Goal: Find specific page/section: Find specific page/section

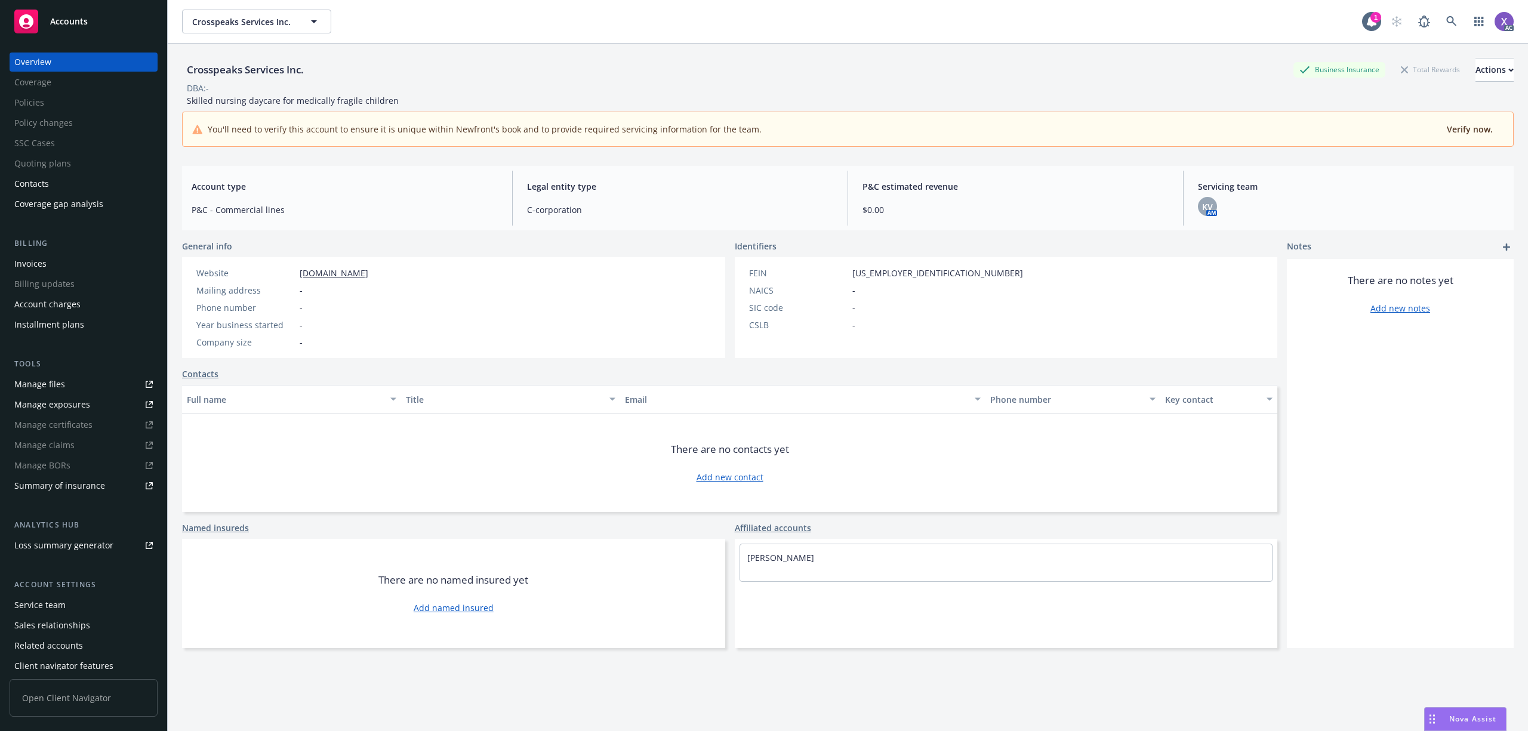
click at [41, 263] on div "Invoices" at bounding box center [30, 263] width 32 height 19
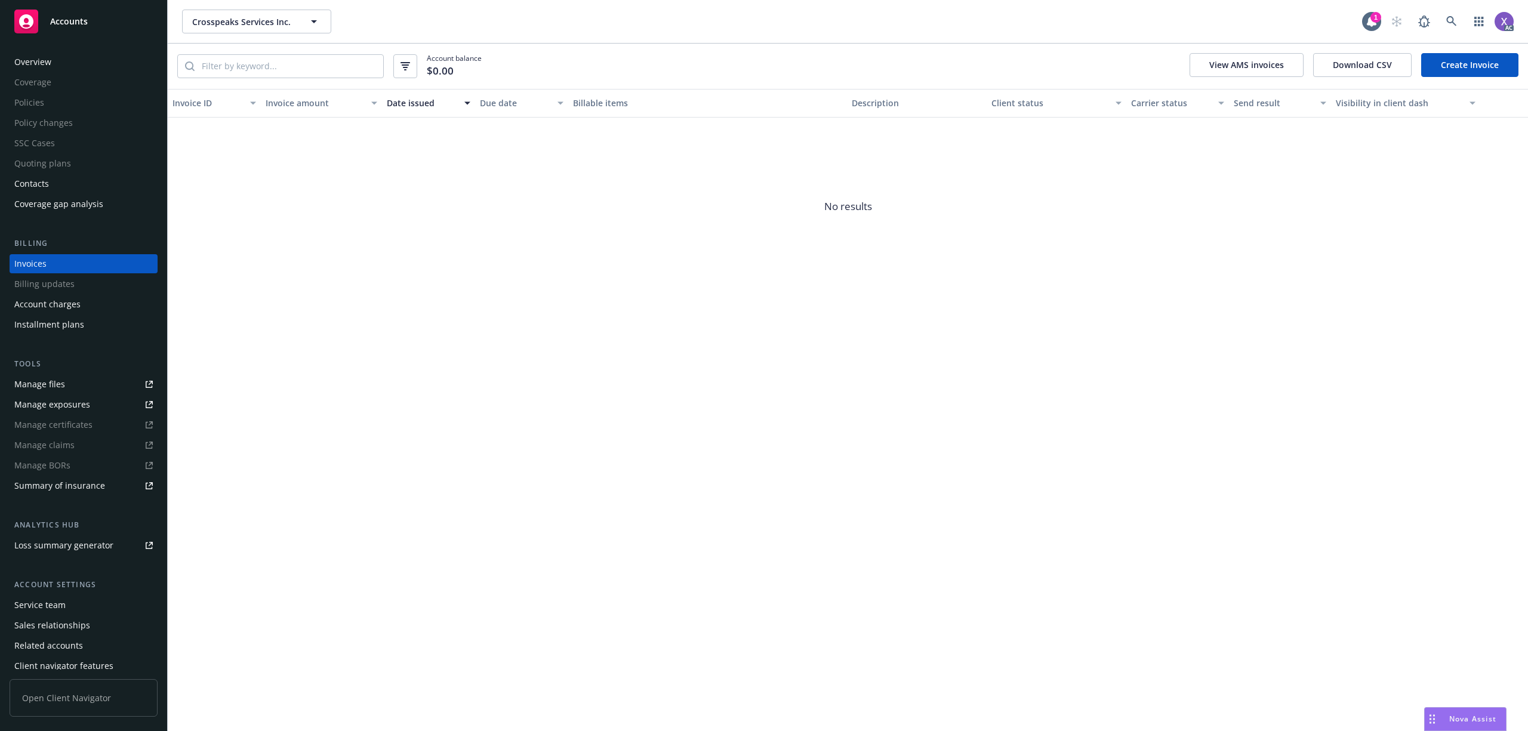
click at [41, 263] on div "Invoices" at bounding box center [30, 263] width 32 height 19
click at [1448, 20] on icon at bounding box center [1452, 21] width 11 height 11
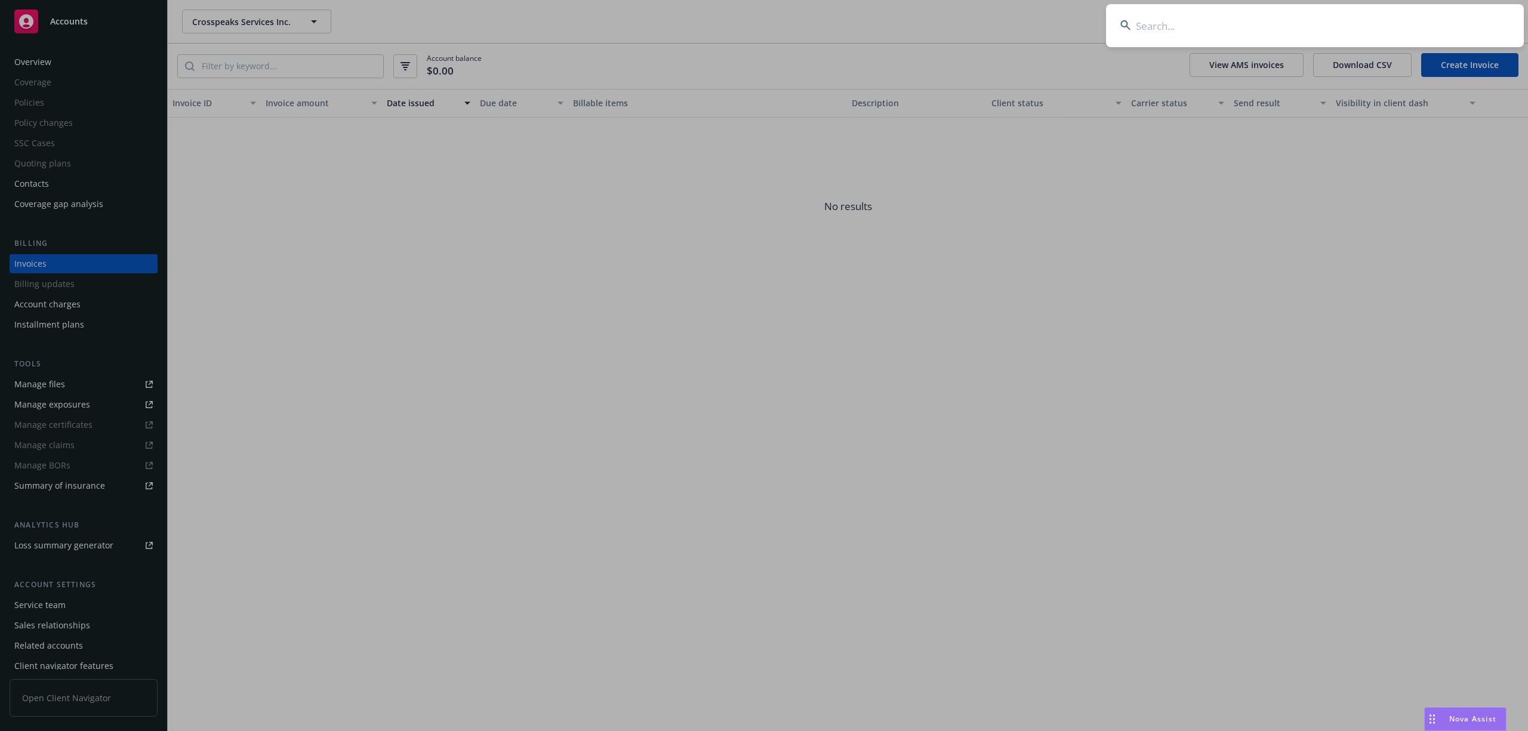
click at [1341, 13] on input at bounding box center [1315, 25] width 418 height 43
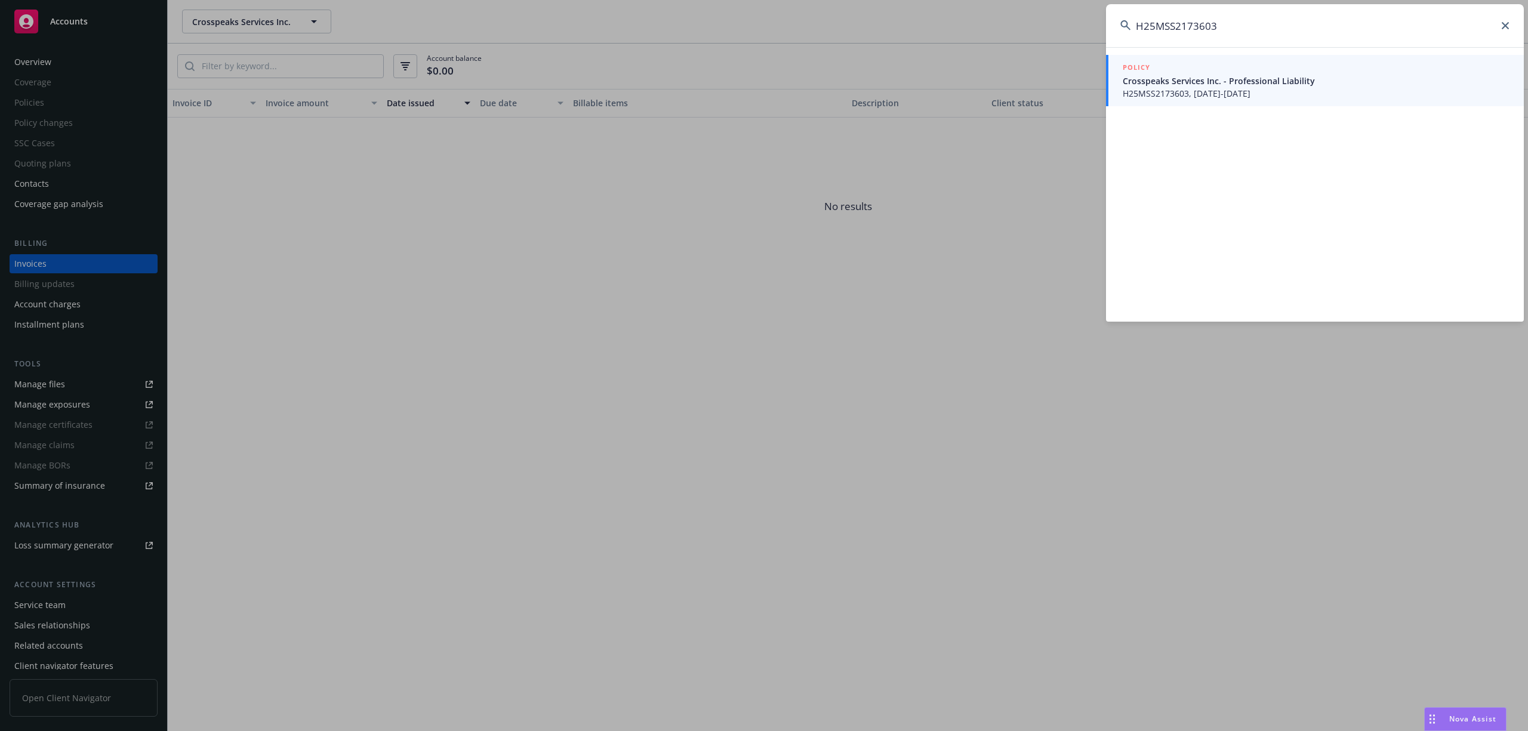
type input "H25MSS2173603"
click at [1168, 93] on span "H25MSS2173603, [DATE]-[DATE]" at bounding box center [1316, 93] width 387 height 13
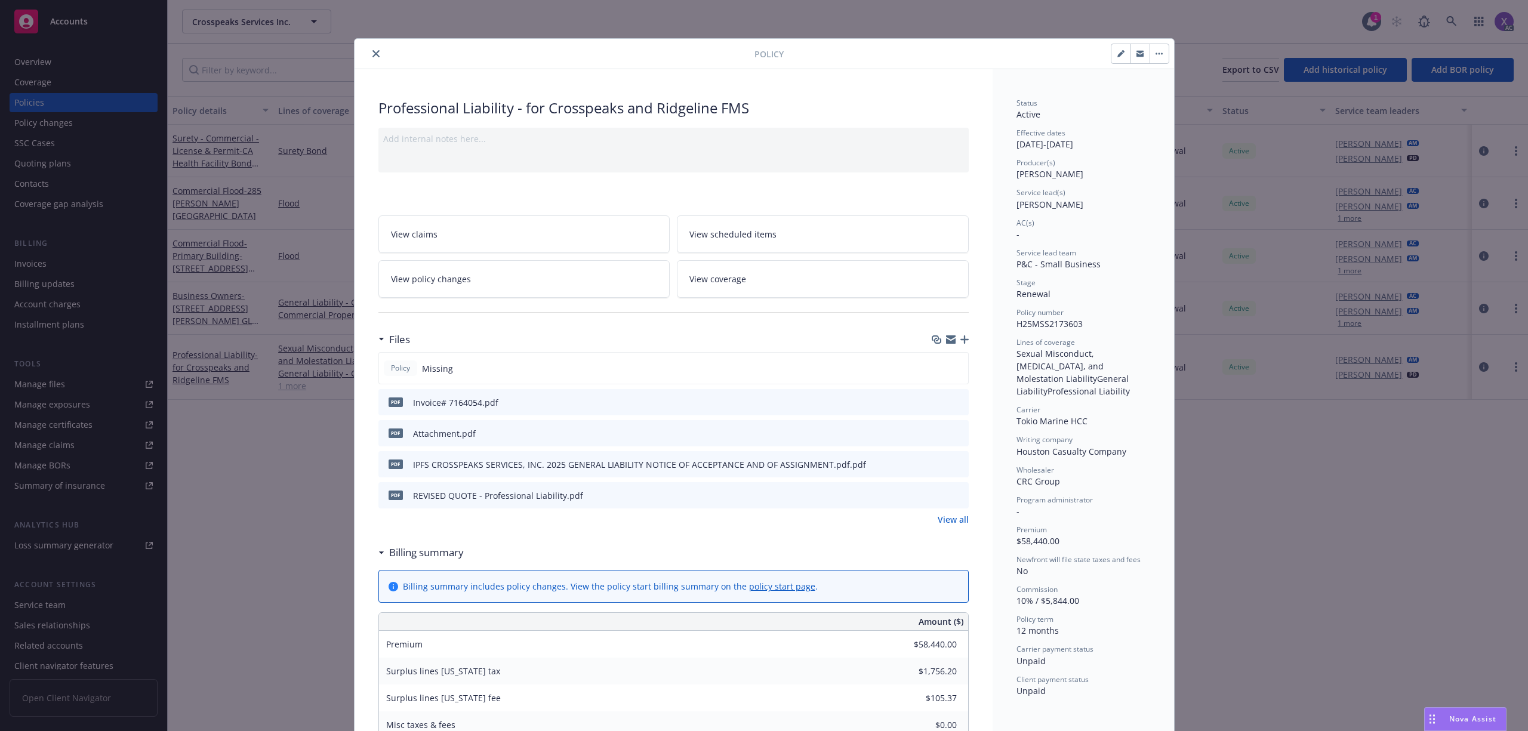
click at [369, 58] on button "close" at bounding box center [376, 54] width 14 height 14
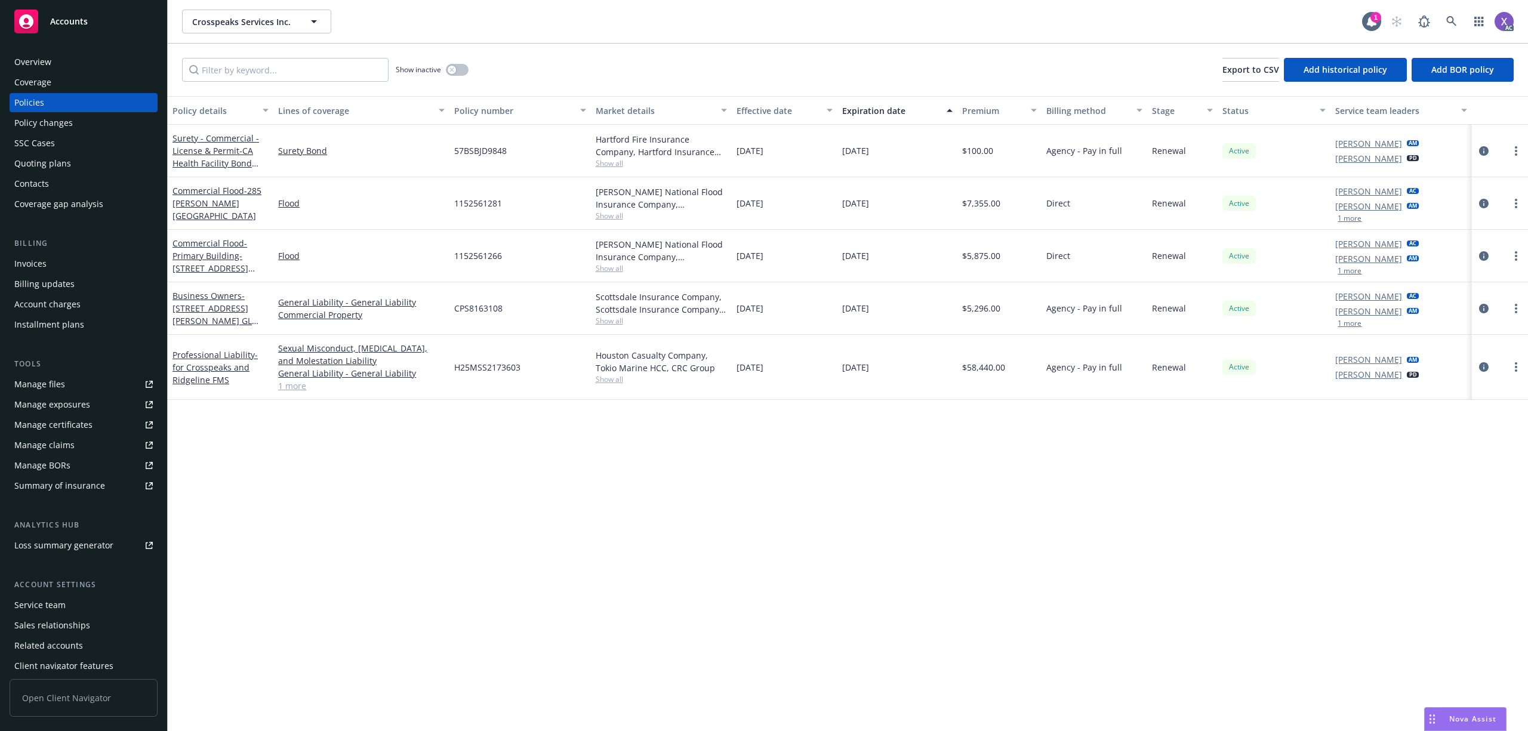
click at [31, 258] on div "Invoices" at bounding box center [30, 263] width 32 height 19
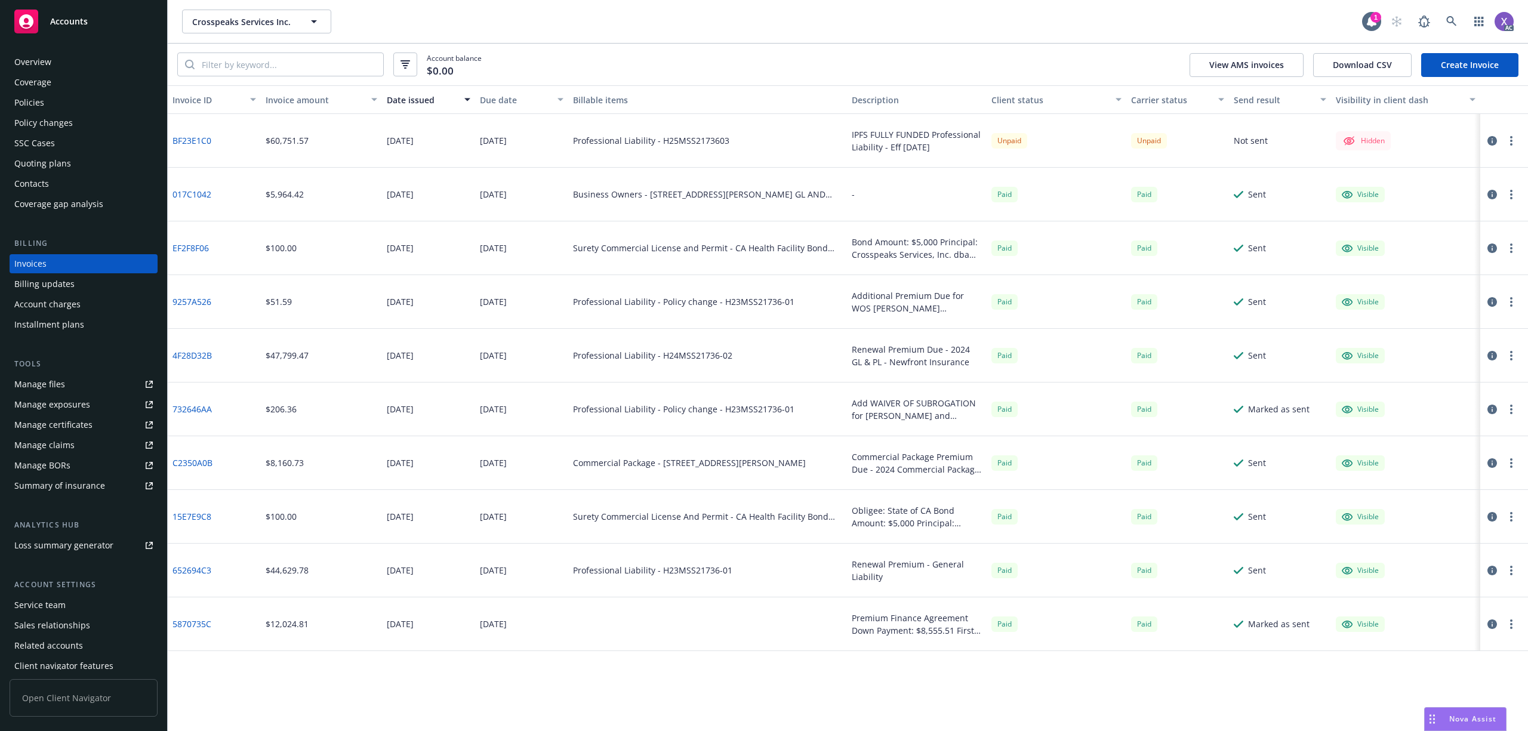
click at [201, 139] on link "BF23E1C0" at bounding box center [192, 140] width 39 height 13
drag, startPoint x: 1455, startPoint y: 15, endPoint x: 1448, endPoint y: 19, distance: 7.8
click at [1448, 19] on link at bounding box center [1452, 22] width 24 height 24
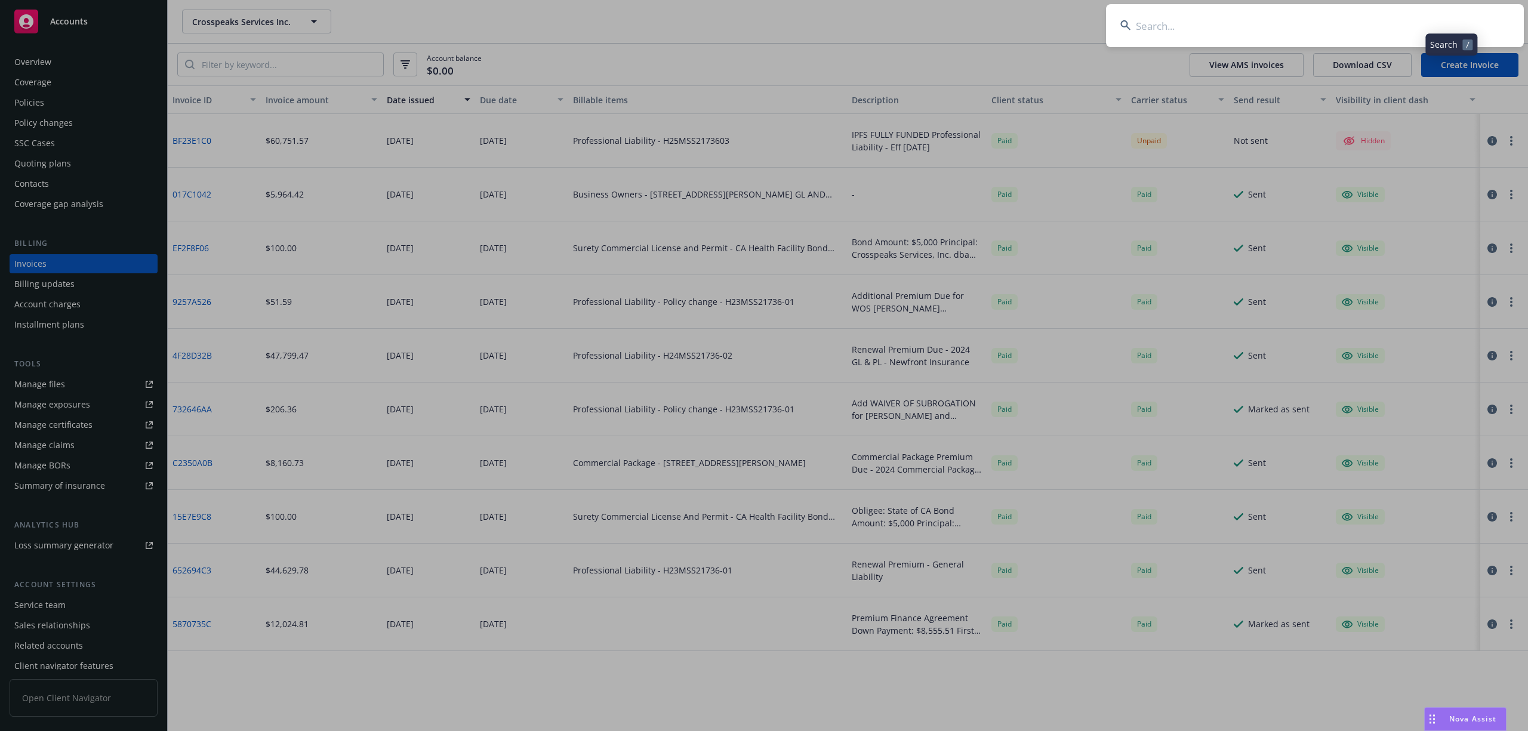
click at [1359, 25] on input at bounding box center [1315, 25] width 418 height 43
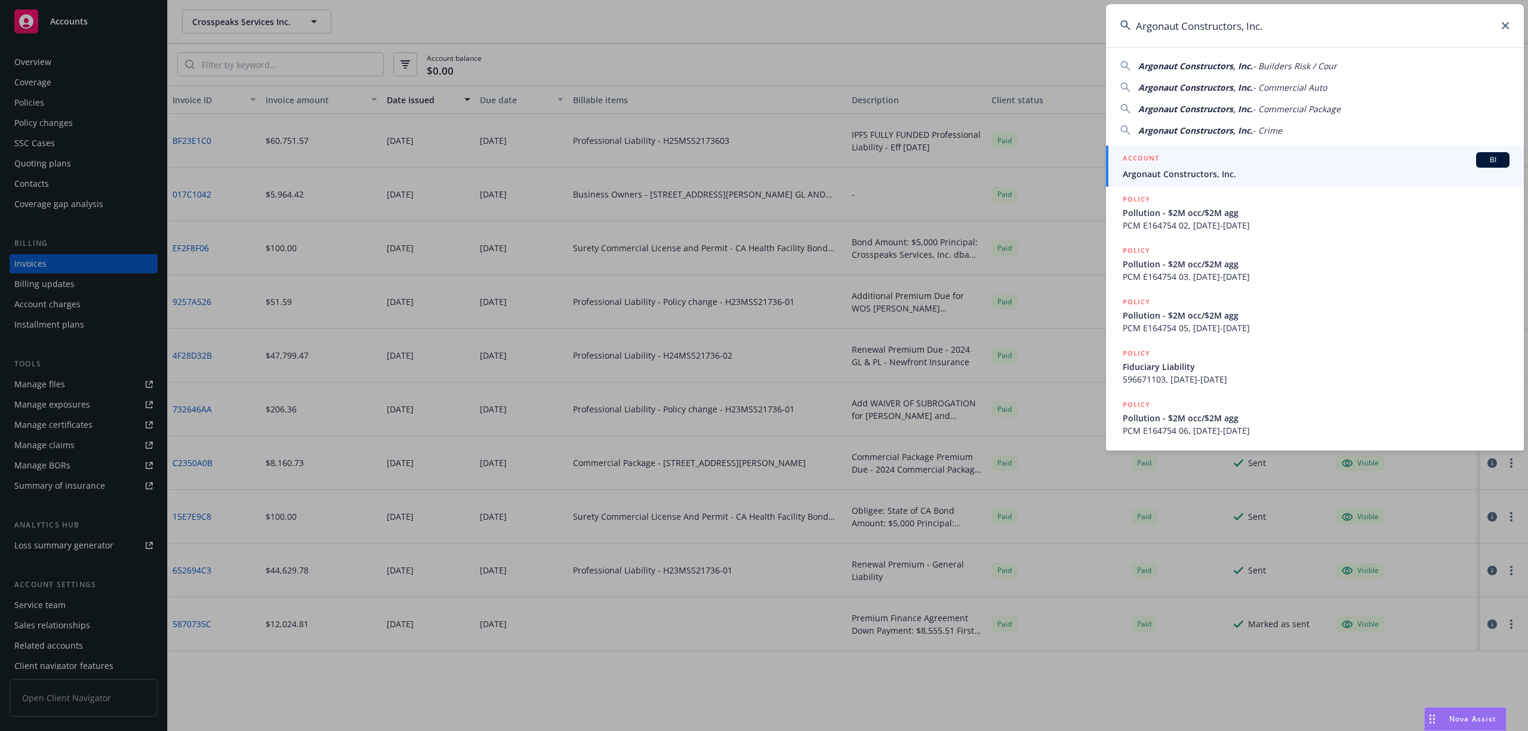
type input "Argonaut Constructors, Inc."
click at [1242, 166] on div "ACCOUNT BI" at bounding box center [1316, 160] width 387 height 16
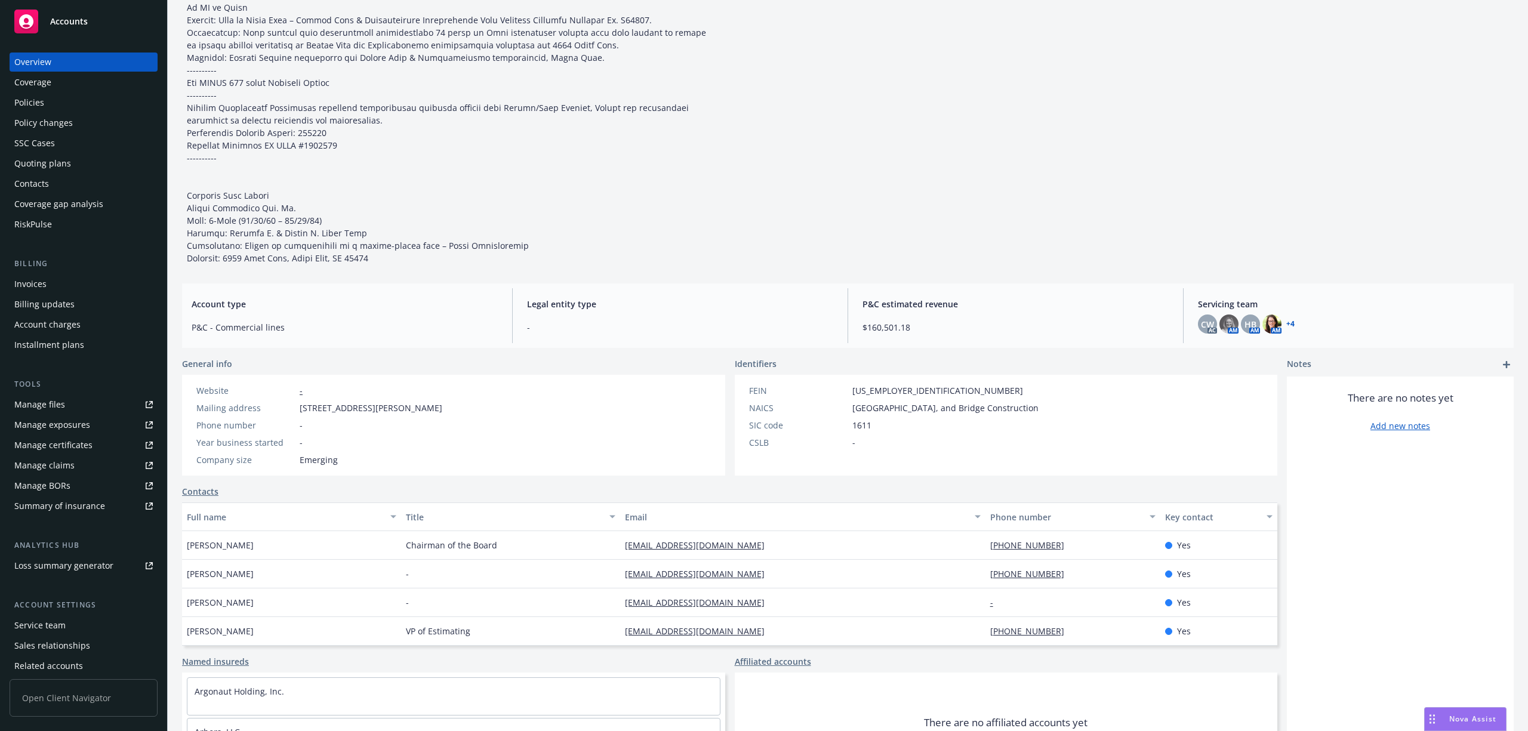
scroll to position [159, 0]
click at [43, 282] on div "Invoices" at bounding box center [30, 284] width 32 height 19
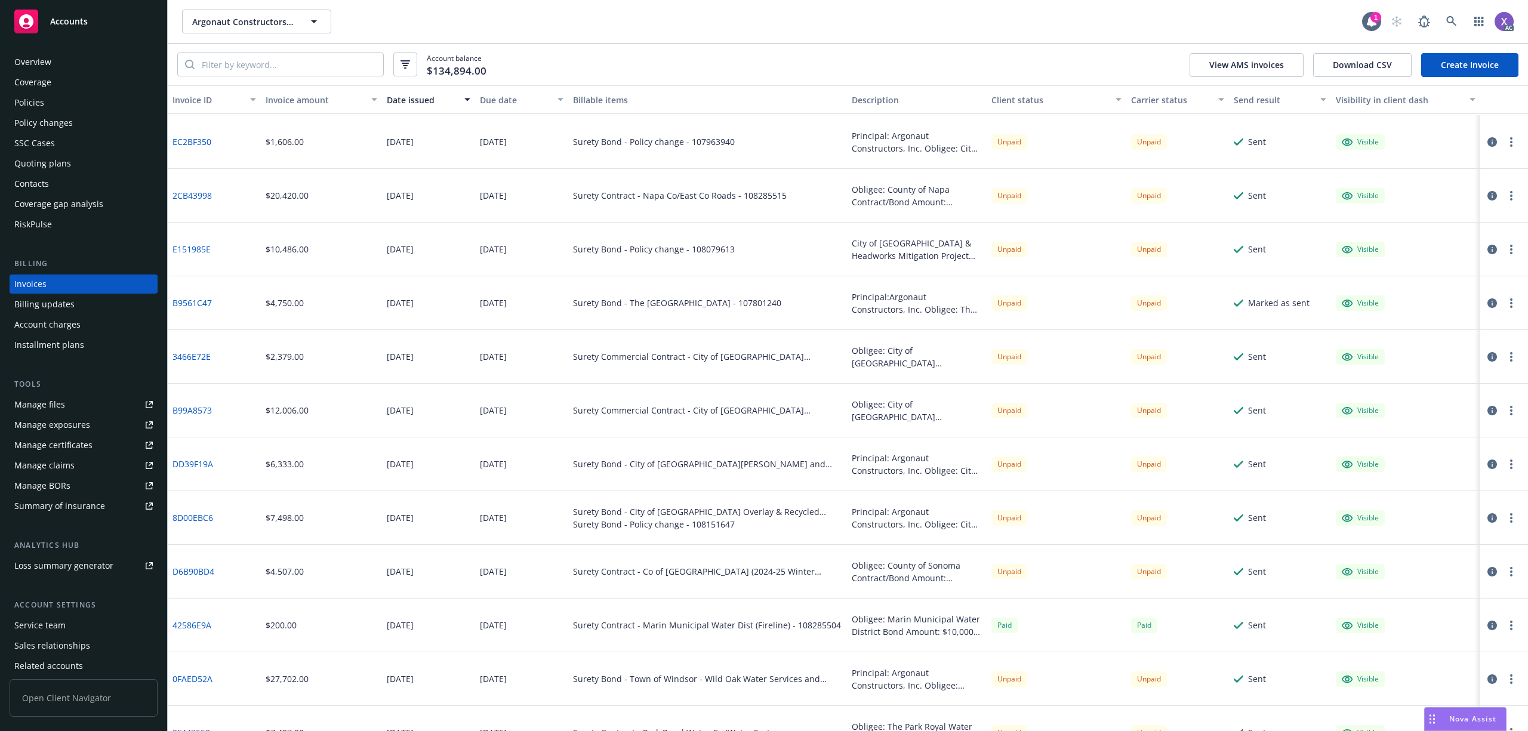
scroll to position [239, 0]
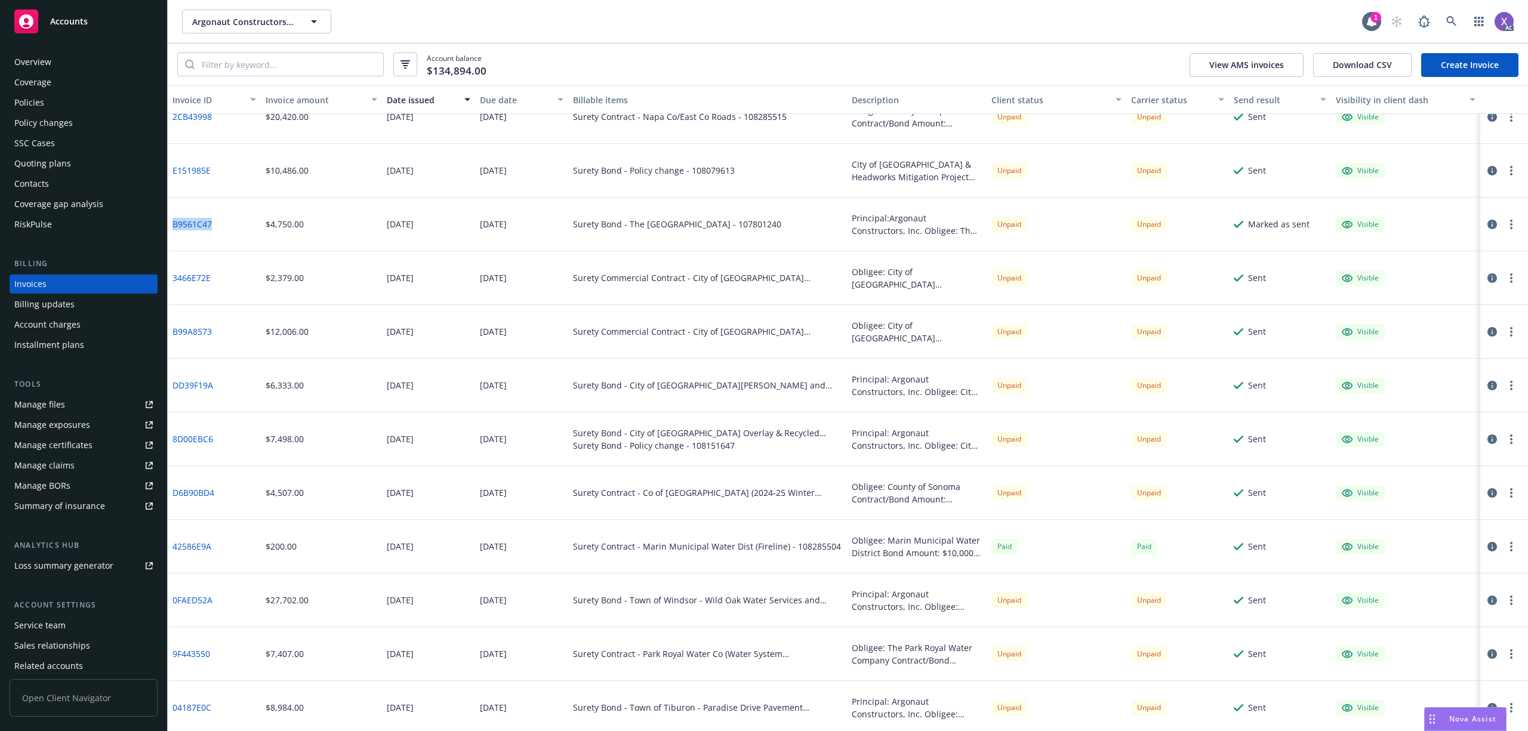
drag, startPoint x: 230, startPoint y: 223, endPoint x: 177, endPoint y: 230, distance: 53.7
click at [177, 230] on div "B9561C47" at bounding box center [214, 225] width 93 height 54
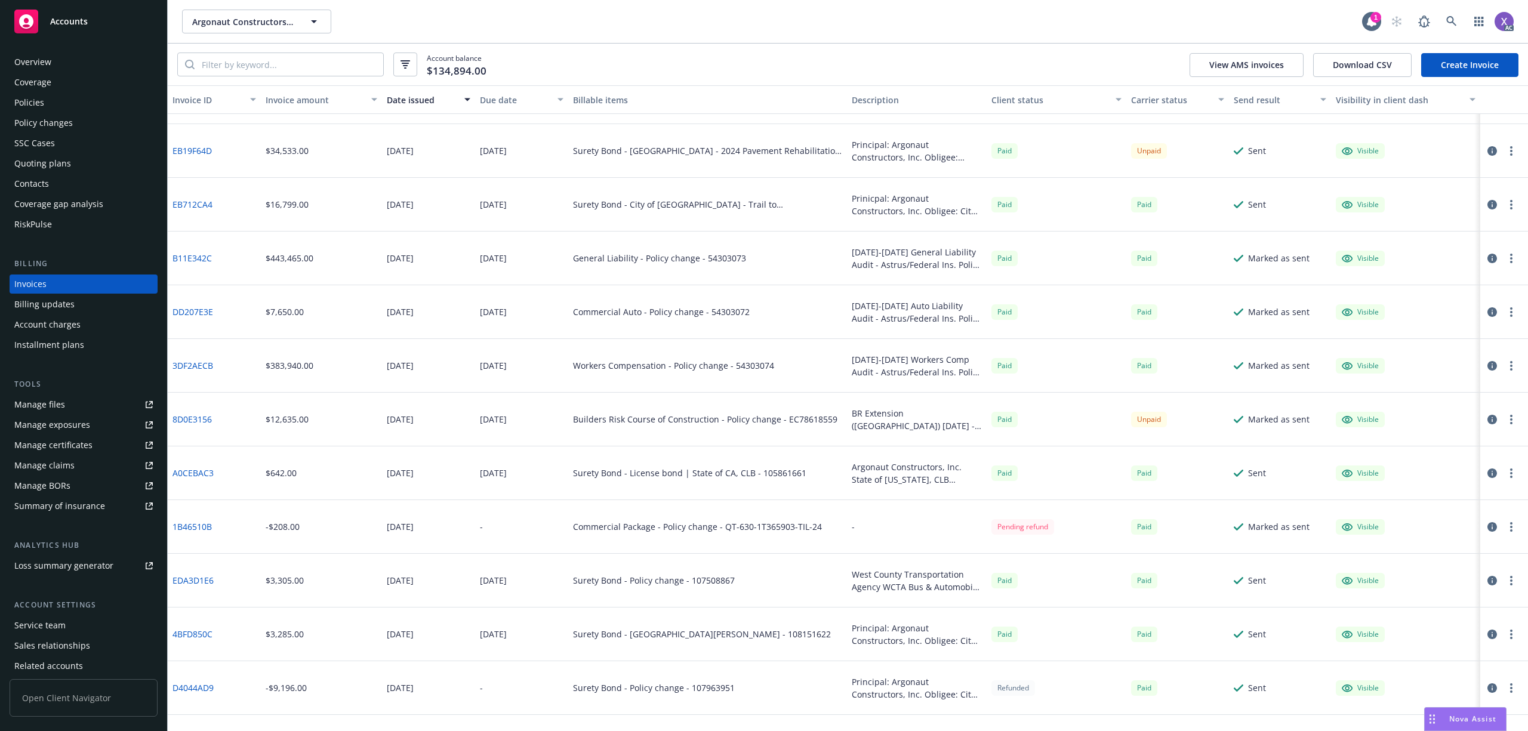
scroll to position [1035, 0]
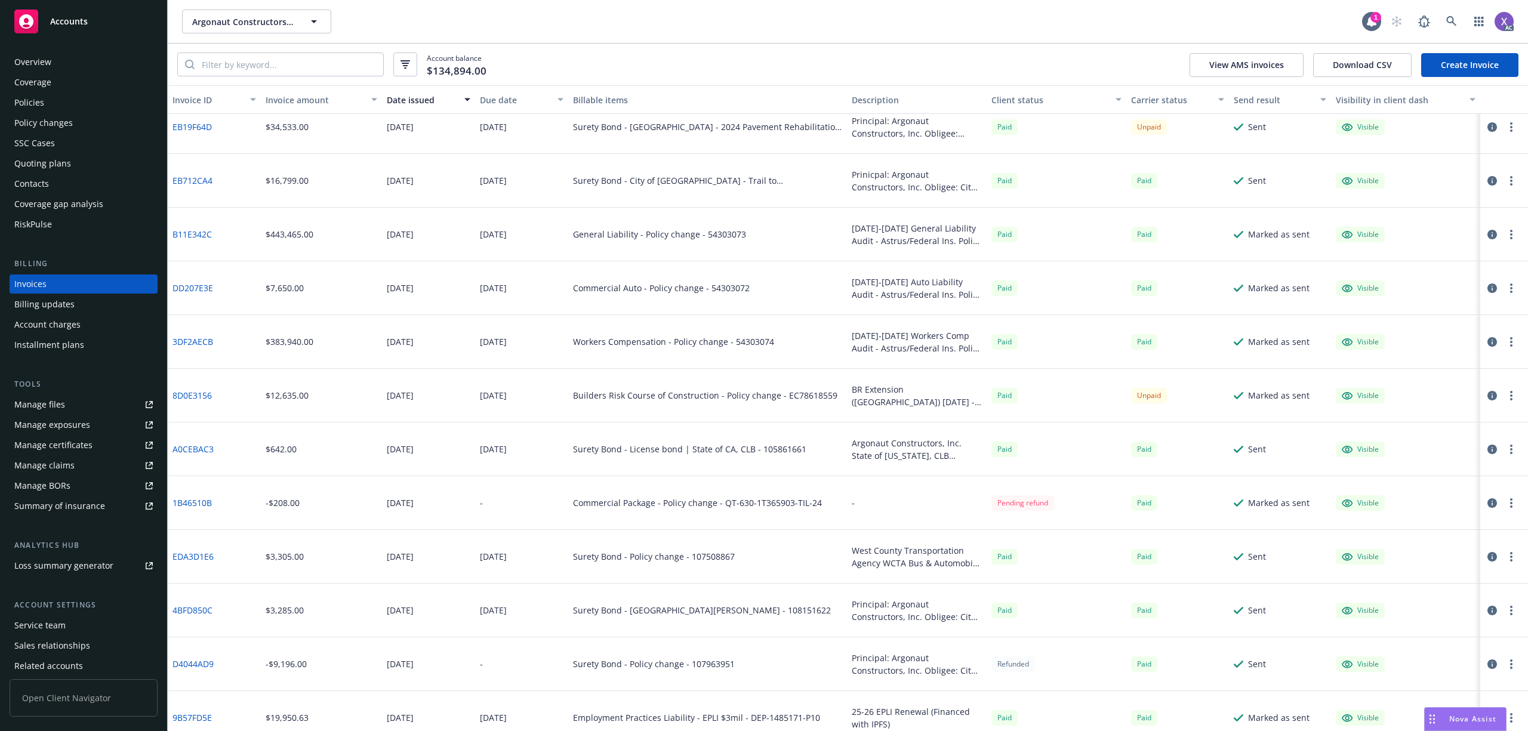
click at [244, 507] on div "1B46510B" at bounding box center [214, 503] width 93 height 54
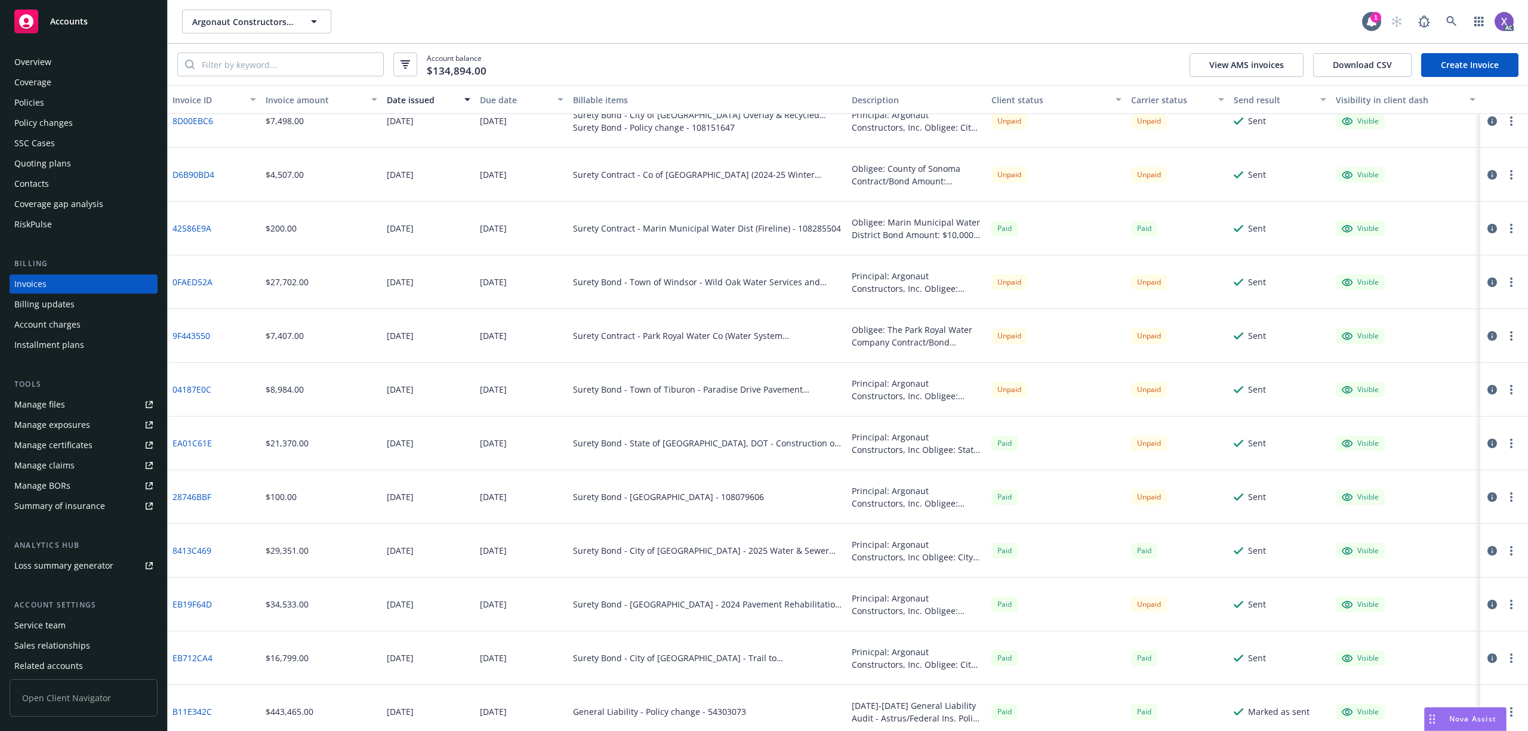
scroll to position [239, 0]
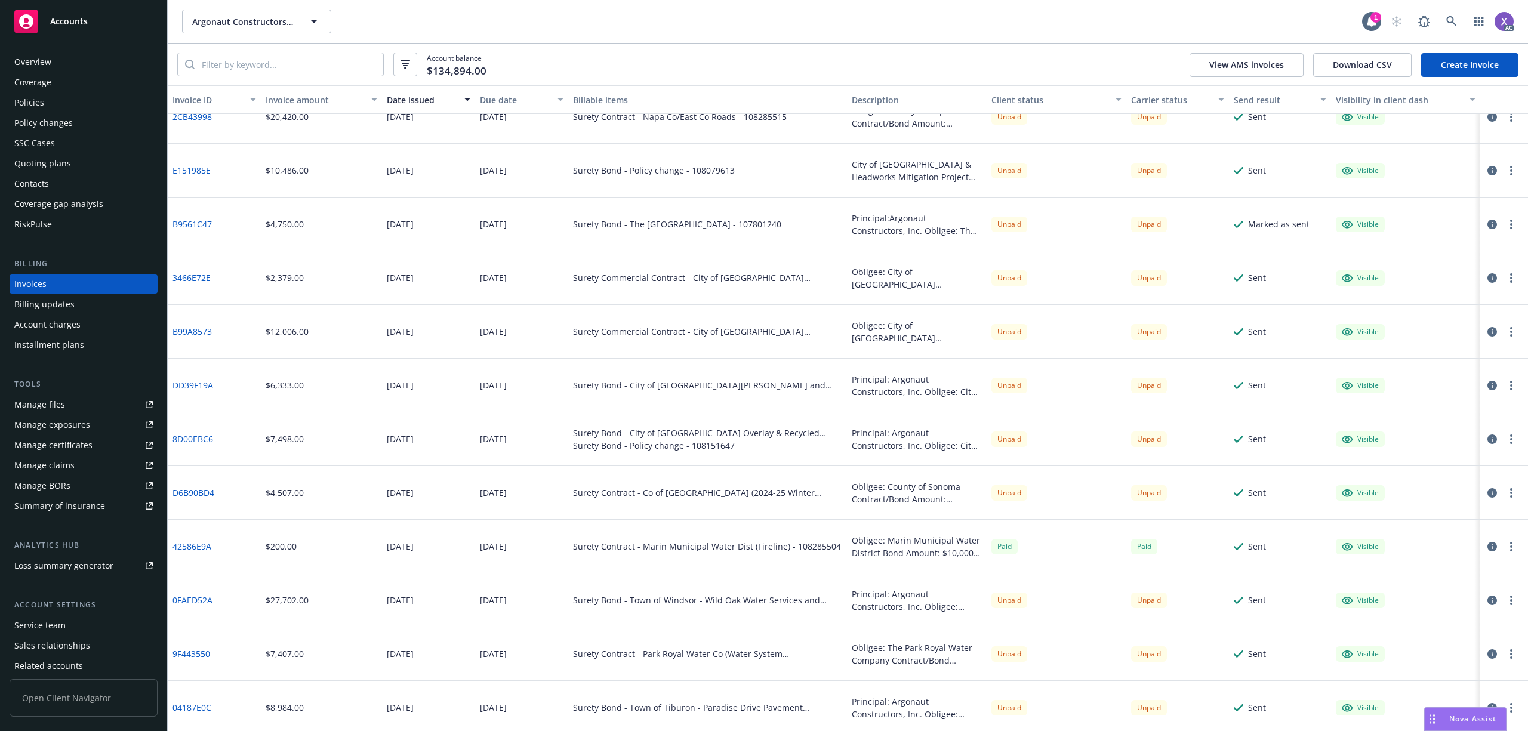
click at [198, 220] on link "B9561C47" at bounding box center [192, 224] width 39 height 13
drag, startPoint x: 1450, startPoint y: 20, endPoint x: 1355, endPoint y: 27, distance: 94.6
click at [1438, 23] on div "AC" at bounding box center [1449, 22] width 129 height 24
click at [1342, 23] on div "Argonaut Constructors, Inc. Argonaut Constructors, Inc." at bounding box center [772, 22] width 1180 height 24
click at [1439, 26] on div "AC" at bounding box center [1449, 22] width 129 height 24
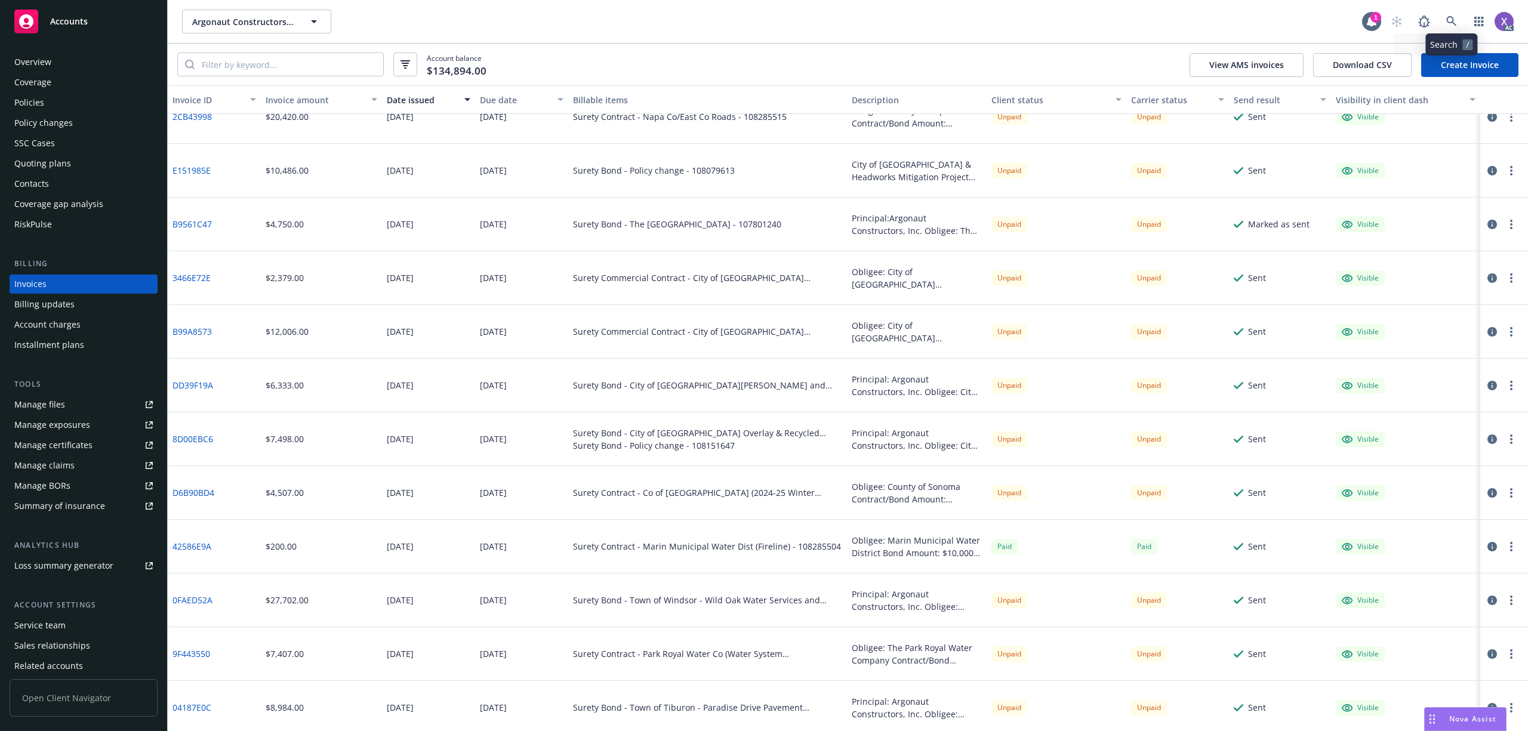
click at [1314, 31] on div "Argonaut Constructors, Inc. Argonaut Constructors, Inc." at bounding box center [772, 22] width 1180 height 24
click at [1451, 22] on icon at bounding box center [1452, 21] width 11 height 11
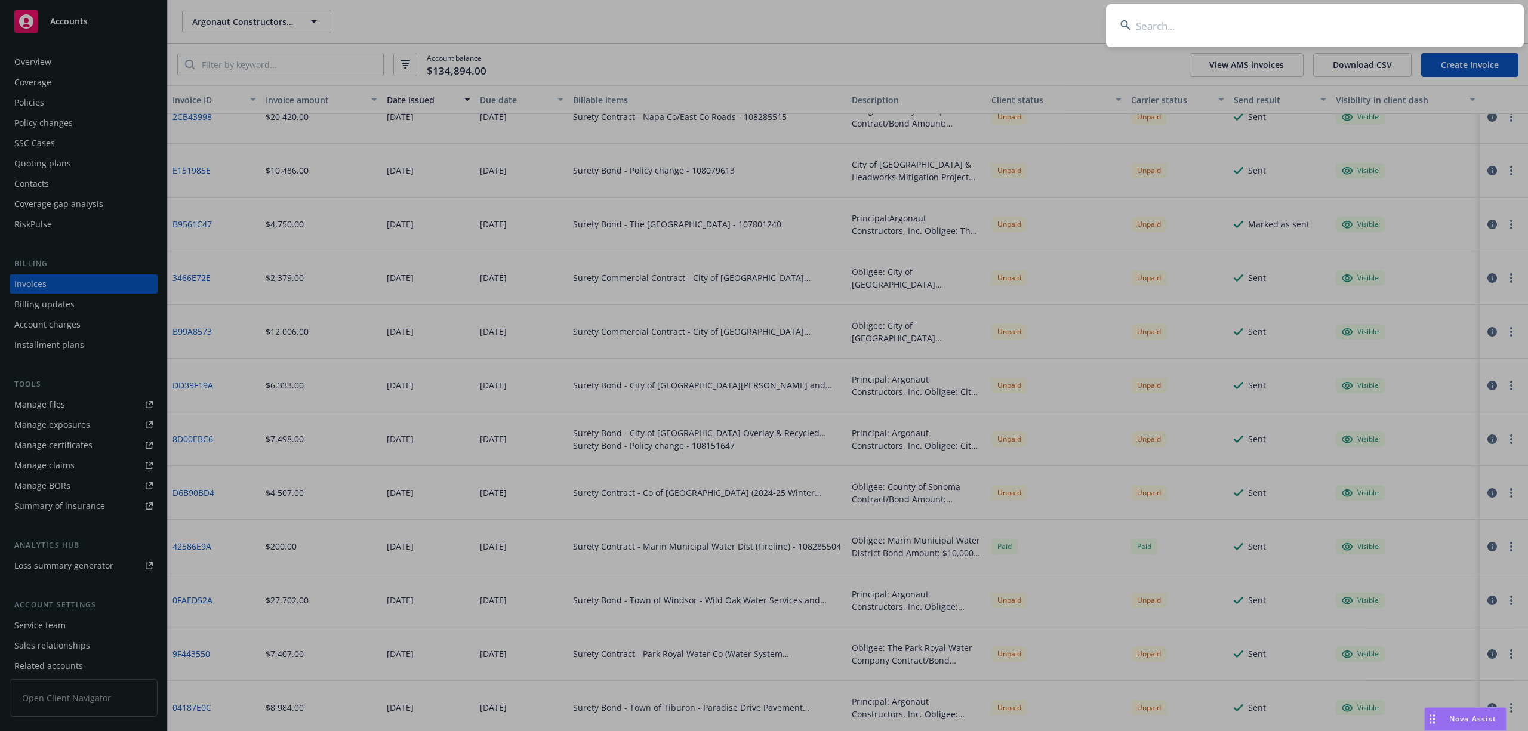
click at [1256, 22] on input at bounding box center [1315, 25] width 418 height 43
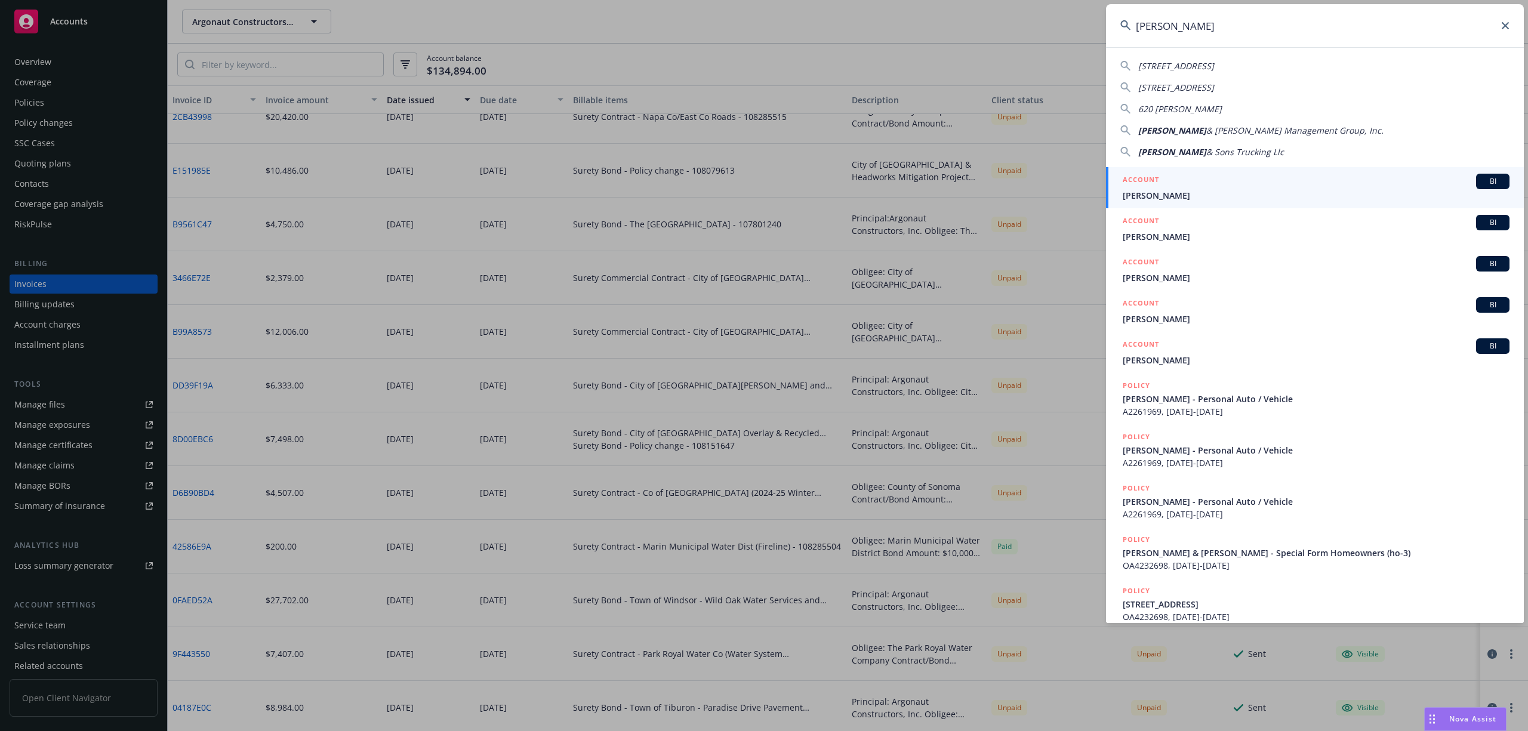
drag, startPoint x: 1191, startPoint y: 33, endPoint x: 1109, endPoint y: 29, distance: 81.9
click at [1109, 29] on input "Jones" at bounding box center [1315, 25] width 418 height 43
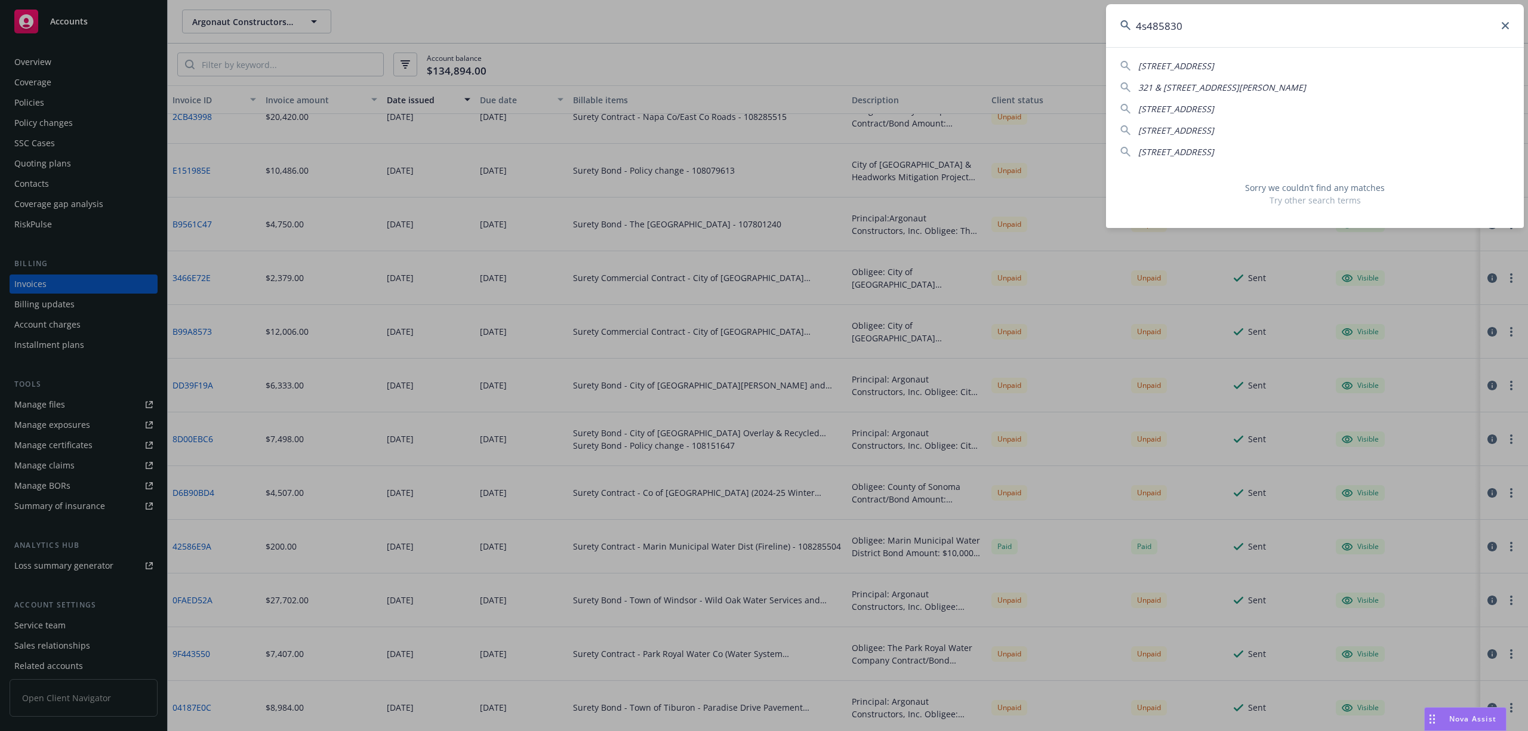
type input "4s485830"
